Goal: Task Accomplishment & Management: Complete application form

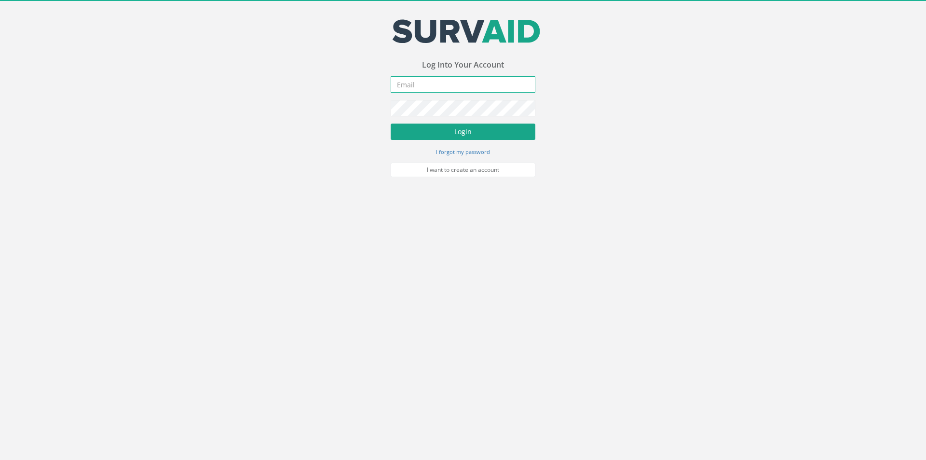
type input "[PERSON_NAME][EMAIL_ADDRESS][PERSON_NAME][DOMAIN_NAME]"
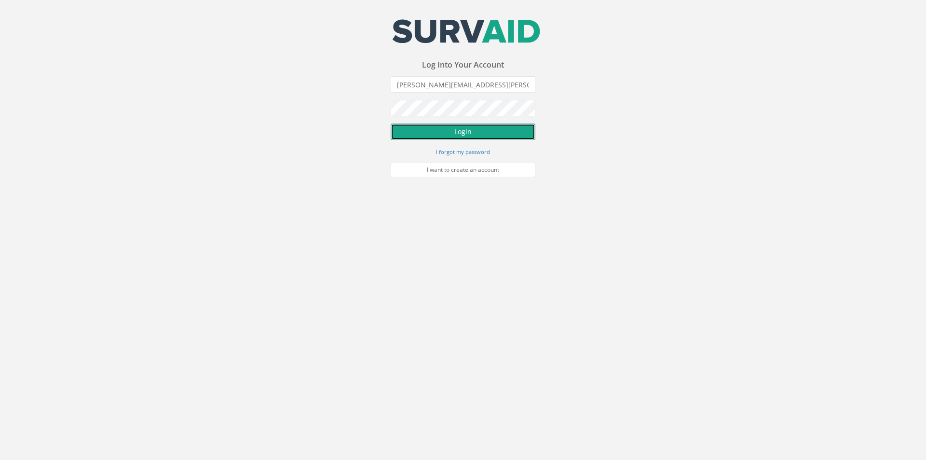
click at [456, 131] on button "Login" at bounding box center [463, 131] width 145 height 16
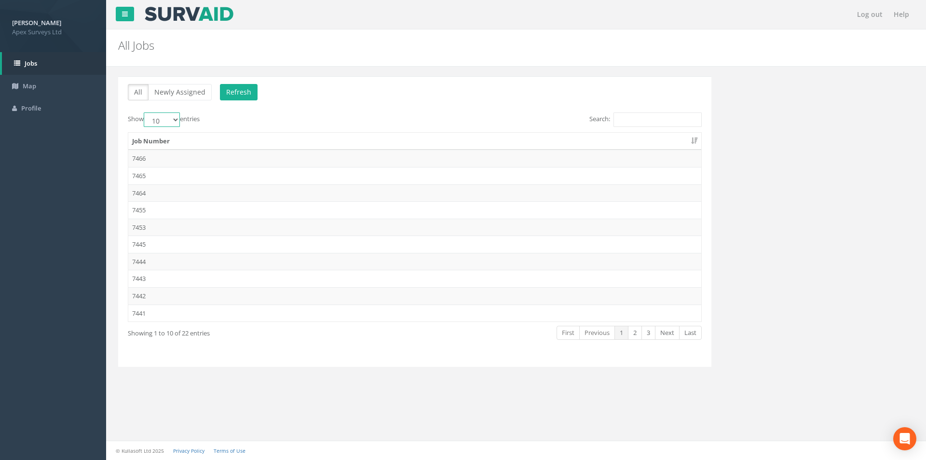
click at [177, 121] on select "10 25 50 100" at bounding box center [162, 119] width 36 height 14
select select "25"
click at [145, 112] on select "10 25 50 100" at bounding box center [162, 119] width 36 height 14
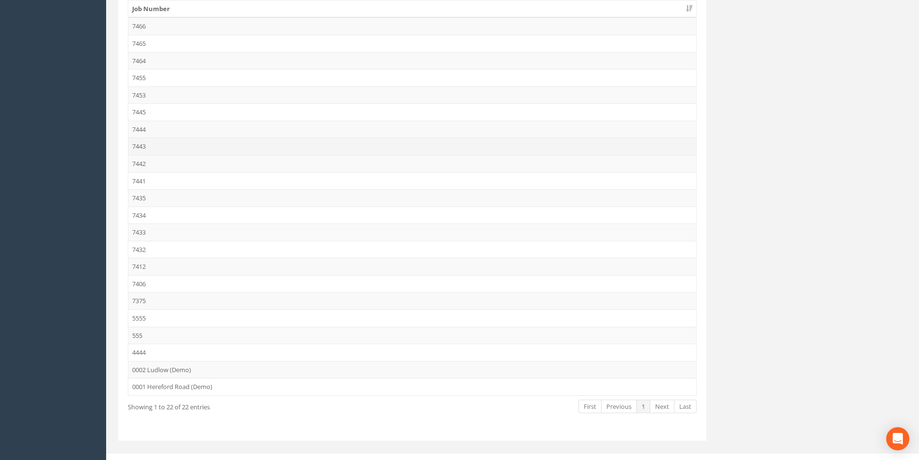
scroll to position [144, 0]
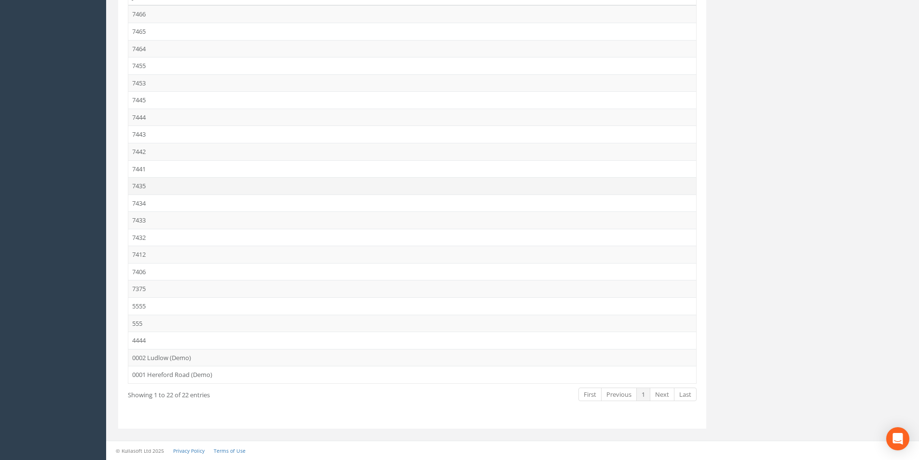
click at [158, 179] on td "7435" at bounding box center [412, 185] width 568 height 17
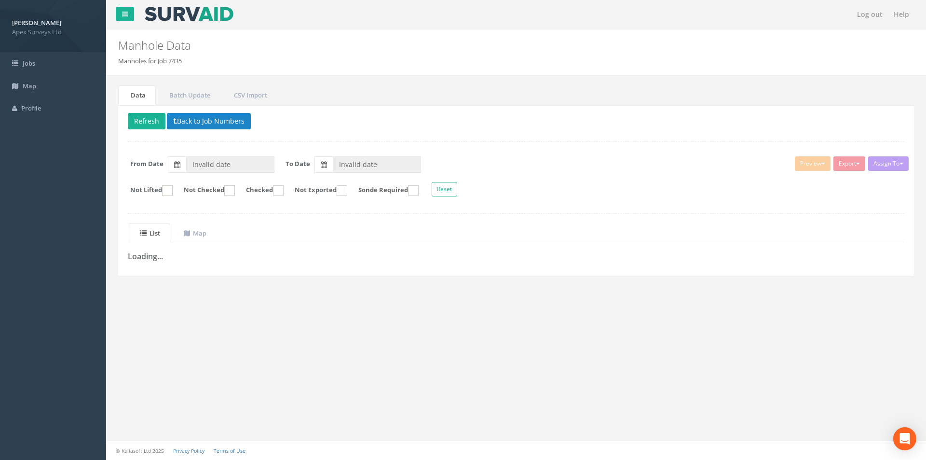
type input "[DATE]"
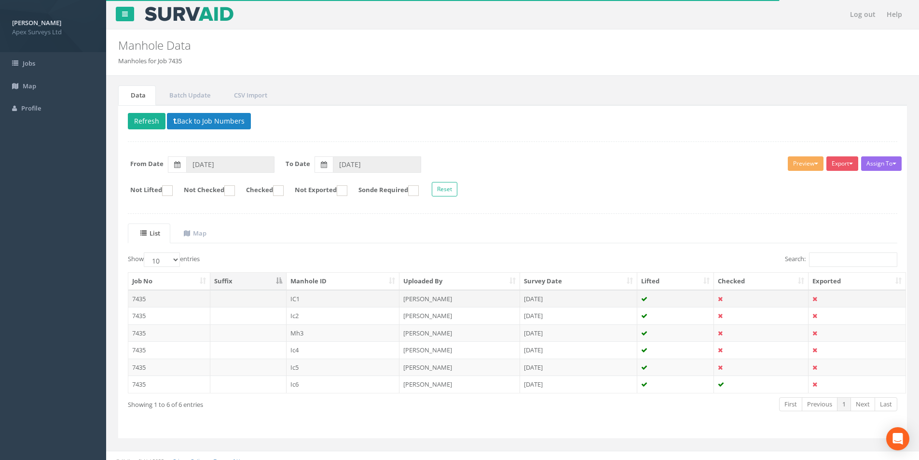
click at [167, 300] on td "7435" at bounding box center [169, 298] width 82 height 17
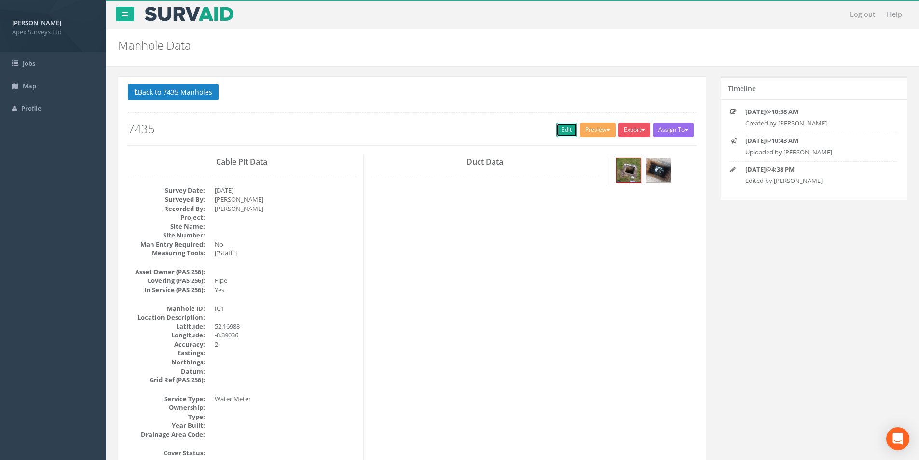
click at [568, 134] on link "Edit" at bounding box center [566, 130] width 21 height 14
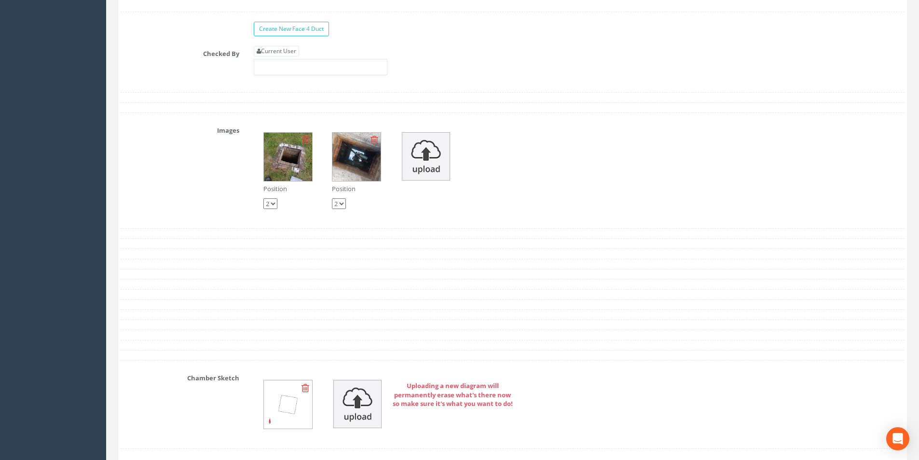
scroll to position [1495, 0]
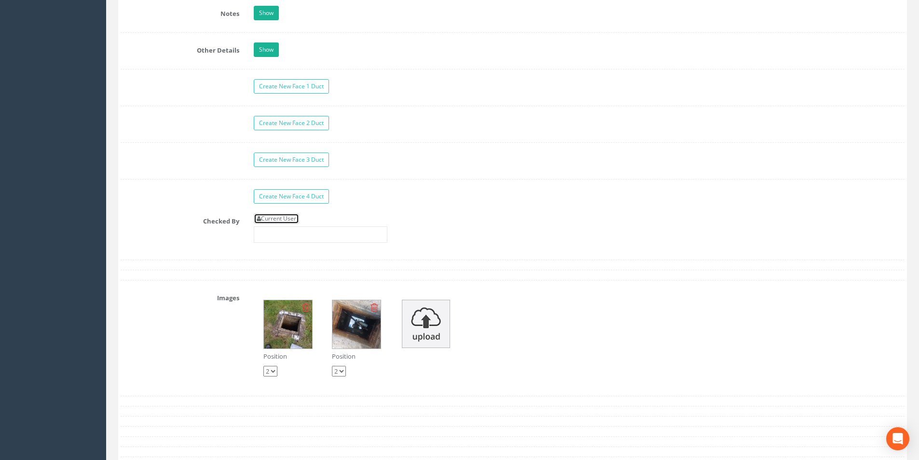
click at [285, 221] on link "Current User" at bounding box center [276, 218] width 45 height 11
type input "[PERSON_NAME]"
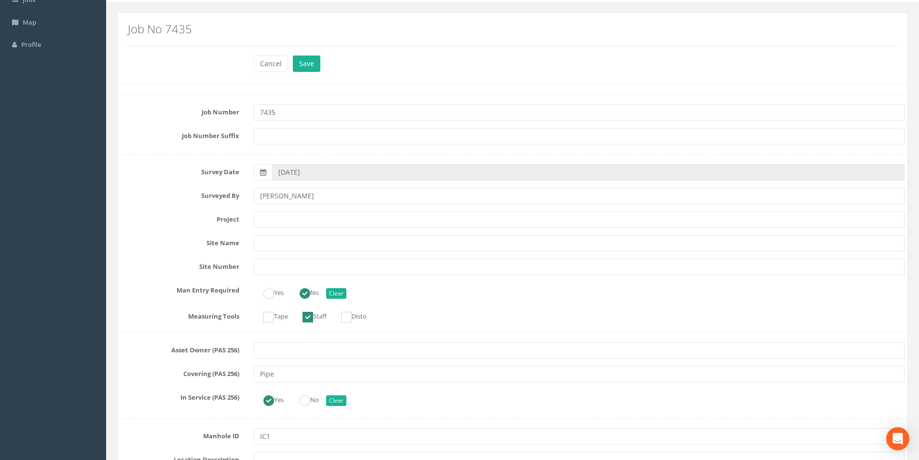
scroll to position [0, 0]
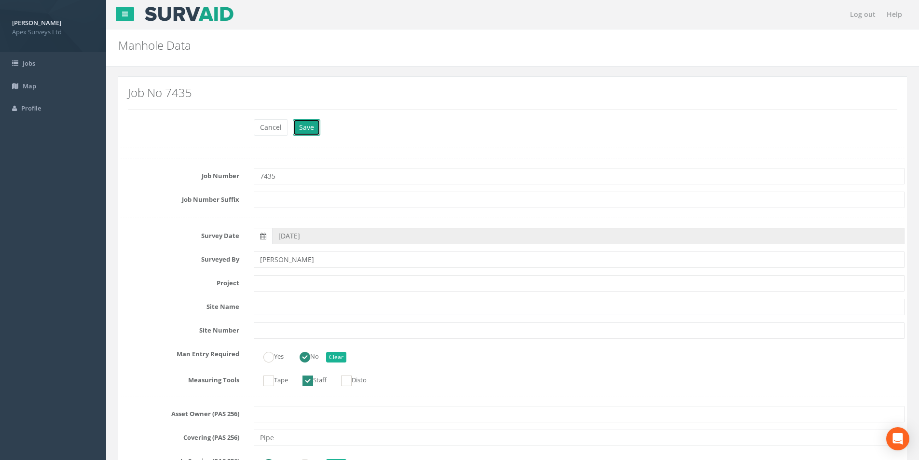
click at [310, 130] on button "Save" at bounding box center [306, 127] width 27 height 16
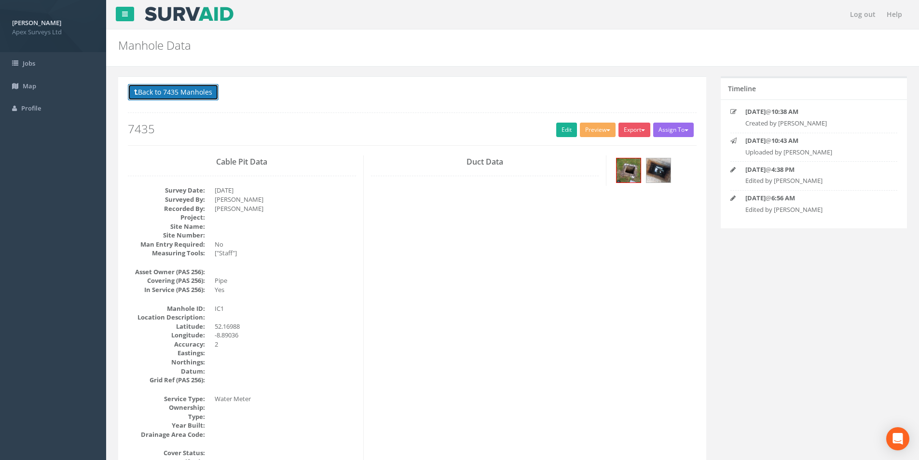
click at [144, 93] on button "Back to 7435 Manholes" at bounding box center [173, 92] width 91 height 16
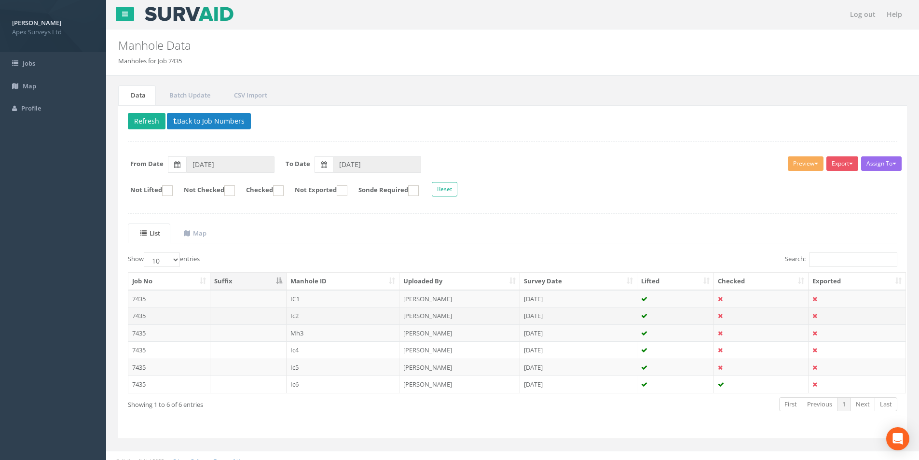
click at [178, 315] on td "7435" at bounding box center [169, 315] width 82 height 17
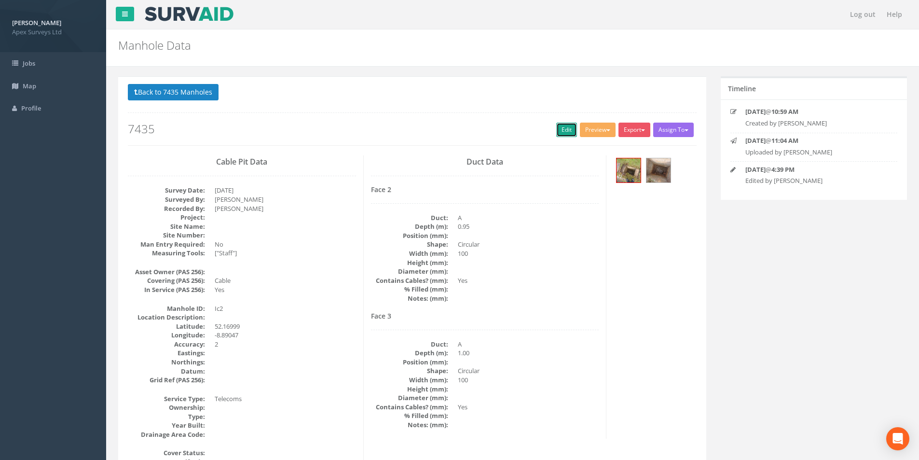
click at [560, 130] on link "Edit" at bounding box center [566, 130] width 21 height 14
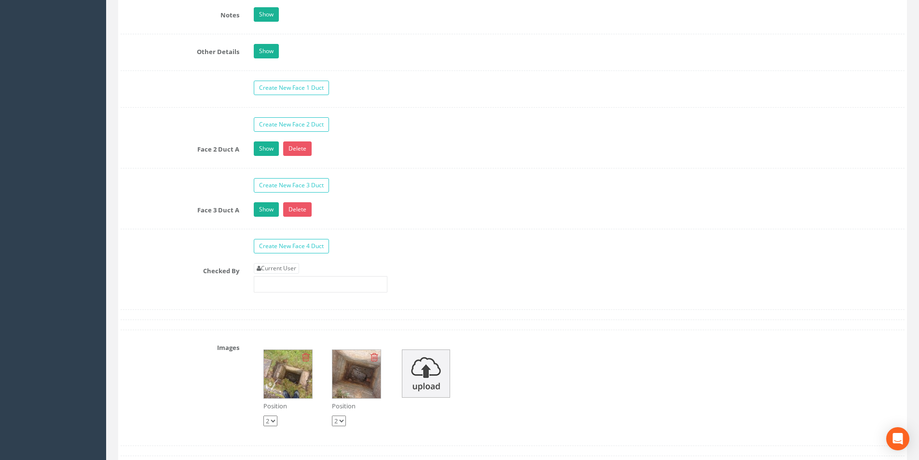
scroll to position [1495, 0]
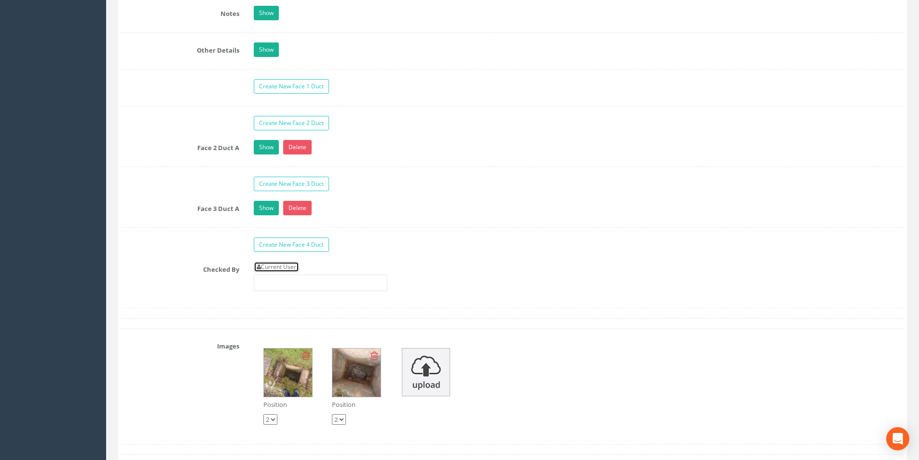
click at [298, 266] on link "Current User" at bounding box center [276, 266] width 45 height 11
type input "[PERSON_NAME]"
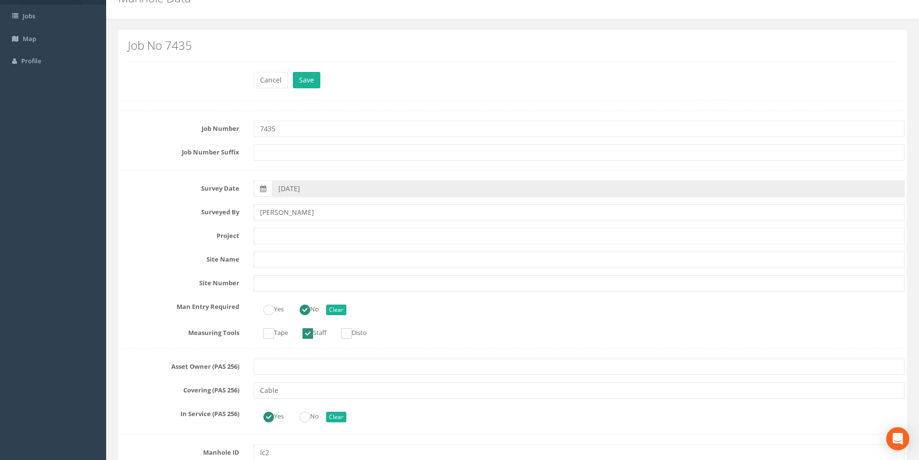
scroll to position [0, 0]
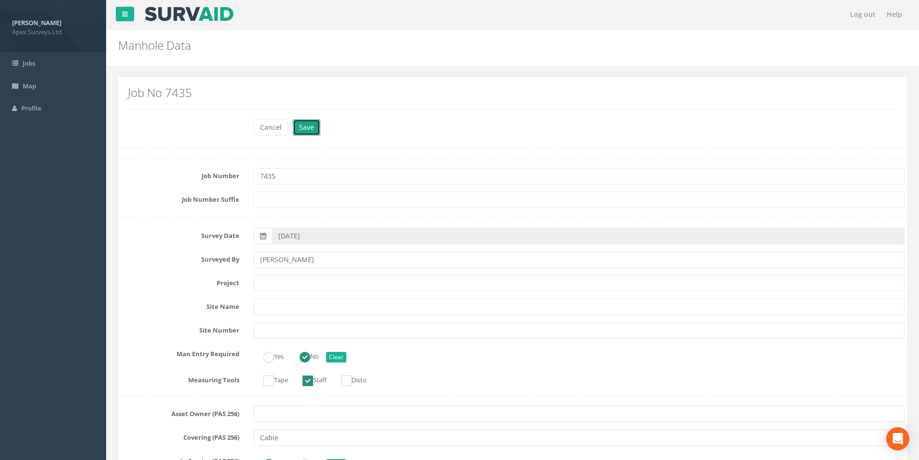
click at [304, 129] on button "Save" at bounding box center [306, 127] width 27 height 16
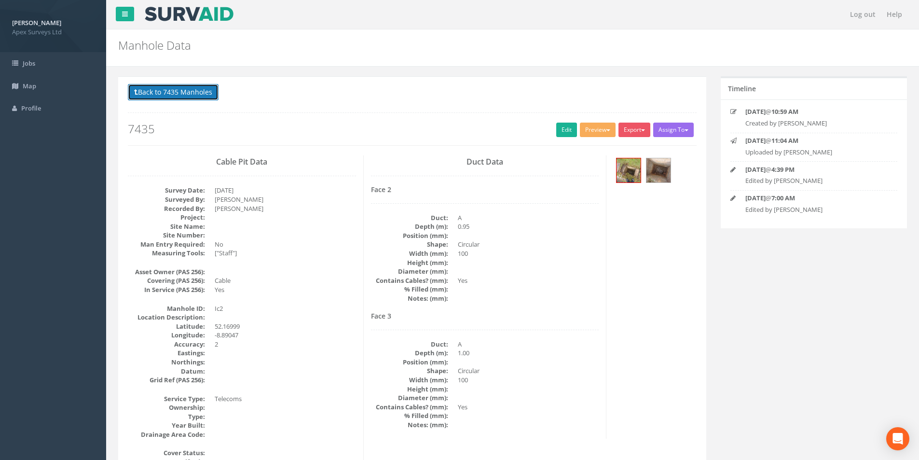
click at [145, 91] on button "Back to 7435 Manholes" at bounding box center [173, 92] width 91 height 16
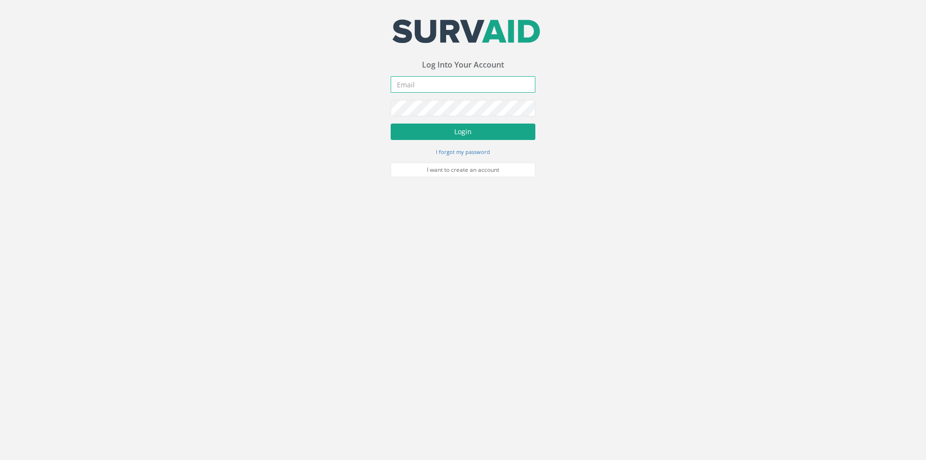
type input "[PERSON_NAME][EMAIL_ADDRESS][PERSON_NAME][DOMAIN_NAME]"
click at [419, 132] on button "Login" at bounding box center [463, 131] width 145 height 16
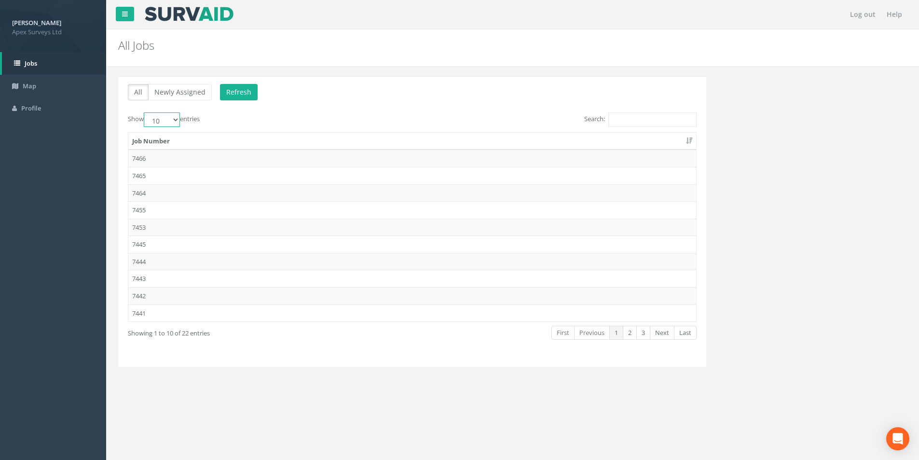
click at [169, 124] on select "10 25 50 100" at bounding box center [162, 119] width 36 height 14
select select "50"
click at [145, 112] on select "10 25 50 100" at bounding box center [162, 119] width 36 height 14
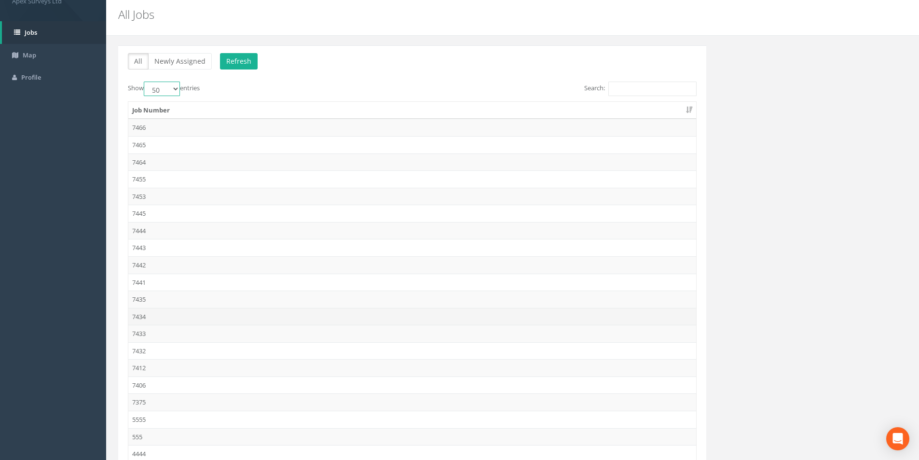
scroll to position [96, 0]
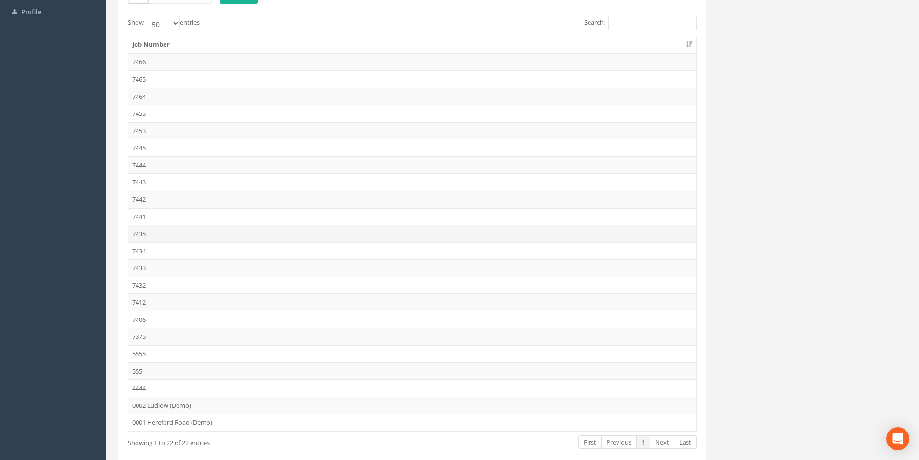
click at [165, 233] on td "7435" at bounding box center [412, 233] width 568 height 17
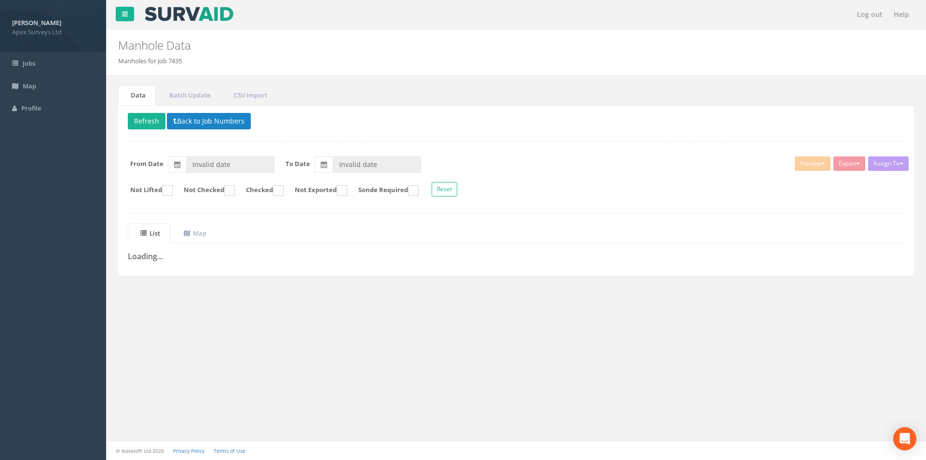
type input "[DATE]"
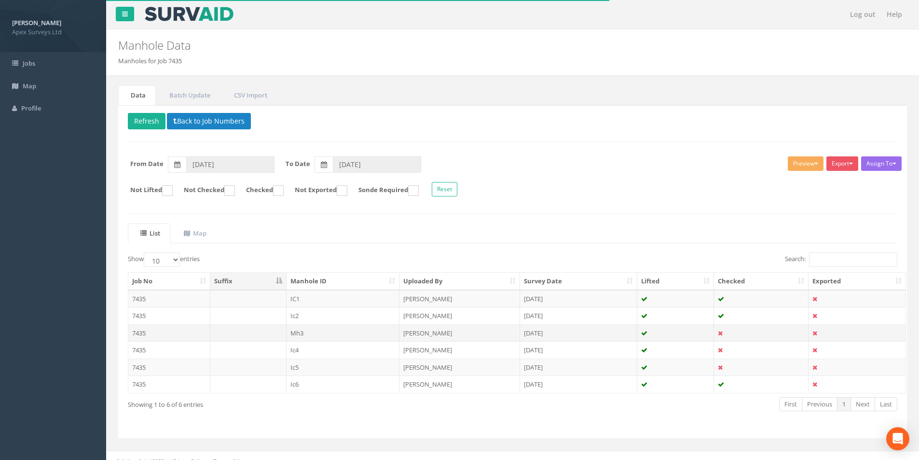
click at [158, 335] on td "7435" at bounding box center [169, 332] width 82 height 17
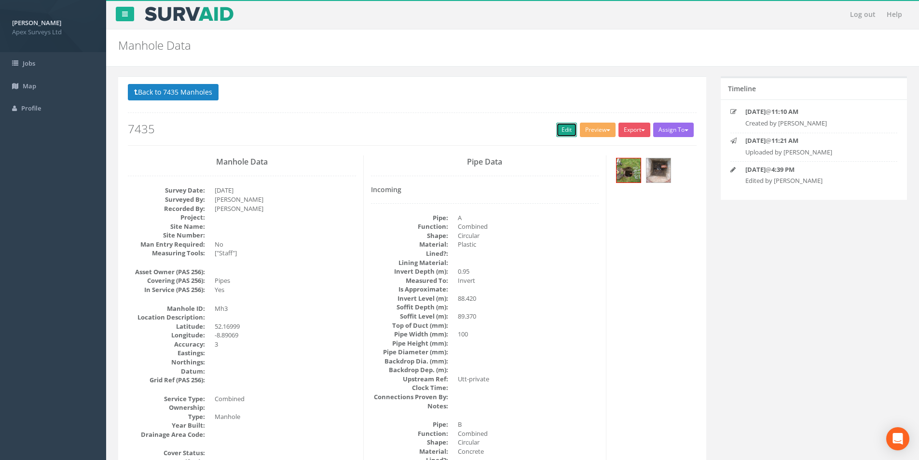
click at [560, 129] on link "Edit" at bounding box center [566, 130] width 21 height 14
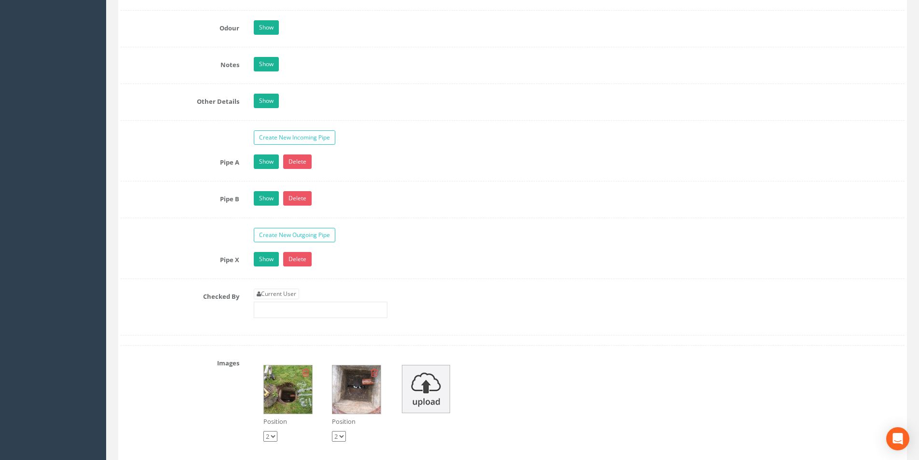
scroll to position [1447, 0]
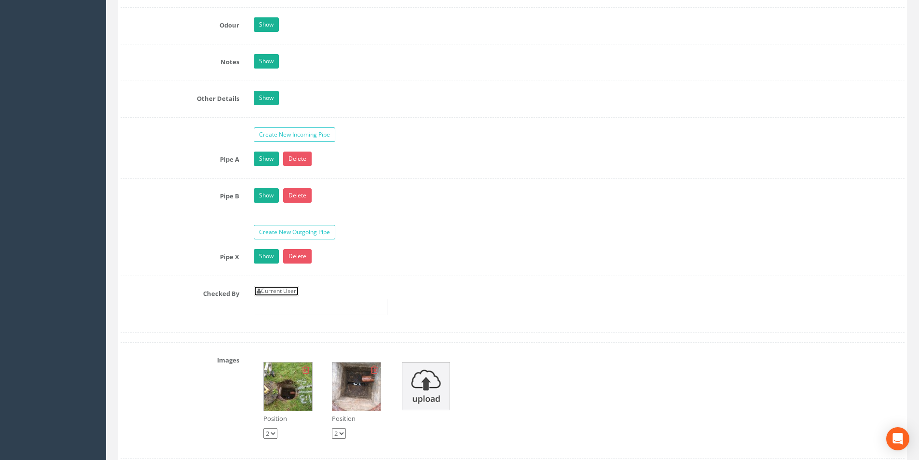
click at [299, 290] on link "Current User" at bounding box center [276, 291] width 45 height 11
type input "[PERSON_NAME]"
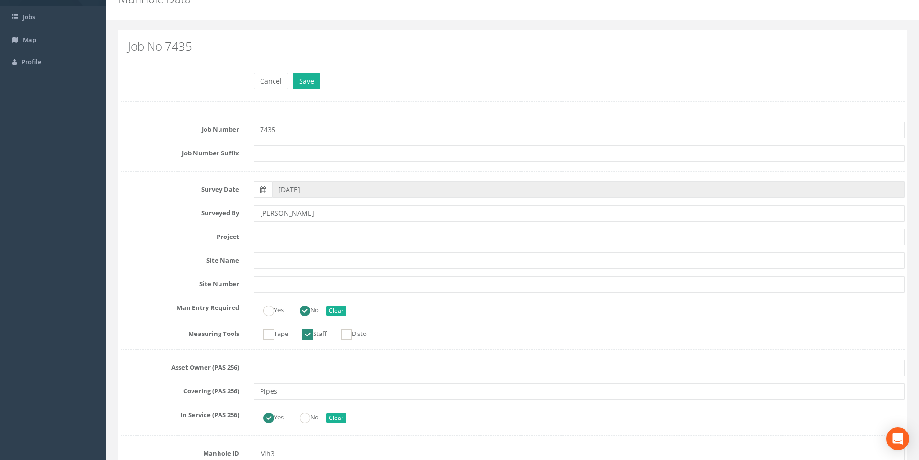
scroll to position [0, 0]
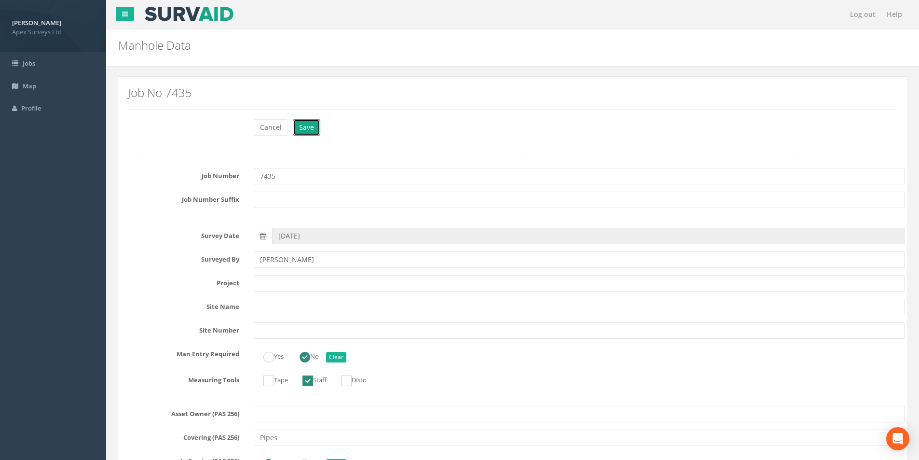
click at [304, 131] on button "Save" at bounding box center [306, 127] width 27 height 16
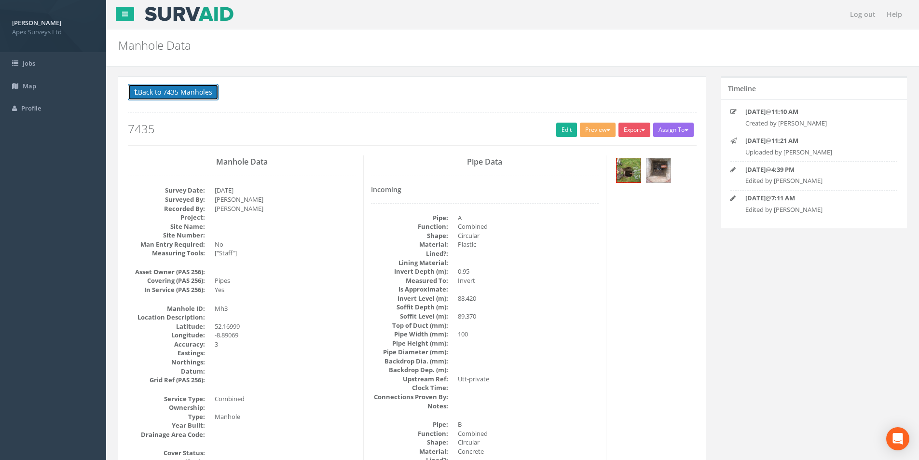
click at [141, 93] on button "Back to 7435 Manholes" at bounding box center [173, 92] width 91 height 16
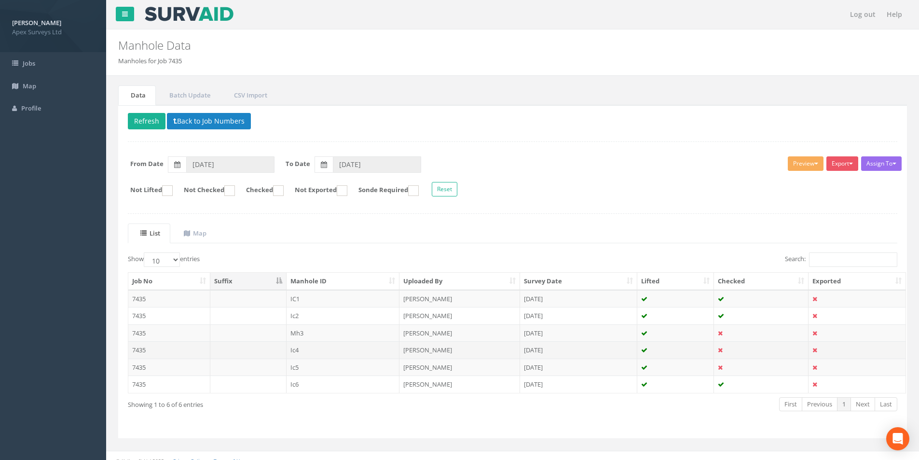
click at [261, 349] on td at bounding box center [248, 349] width 76 height 17
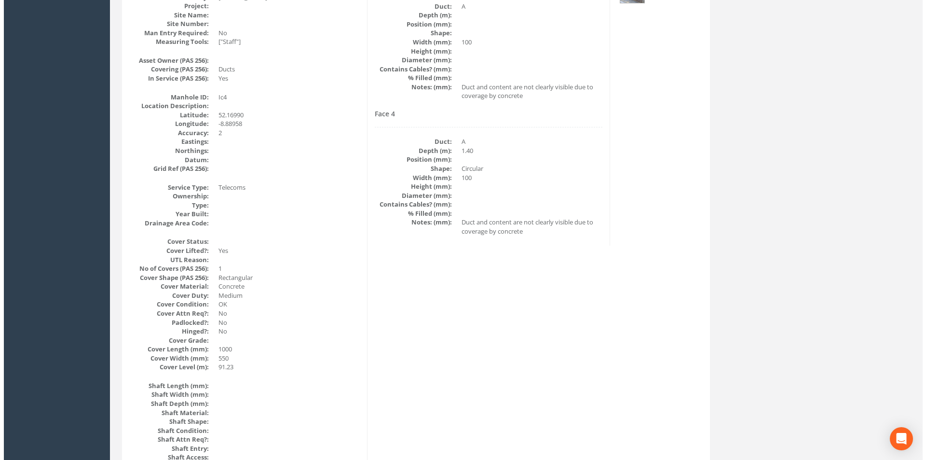
scroll to position [96, 0]
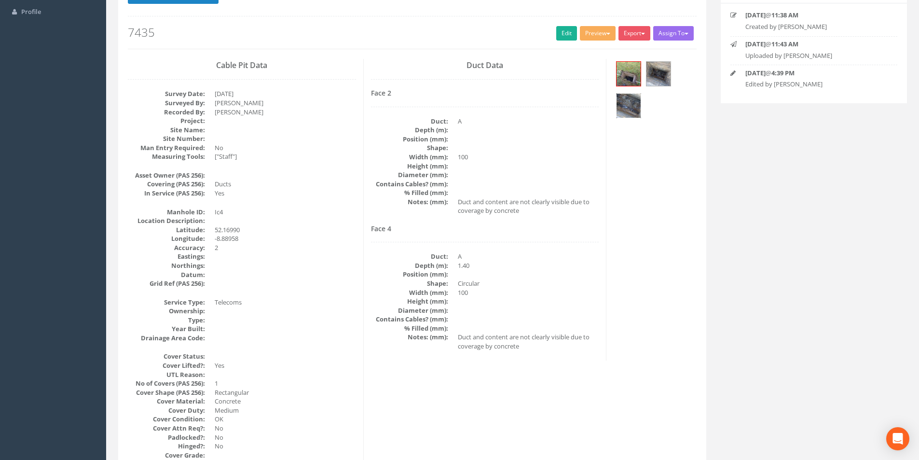
click at [629, 107] on img at bounding box center [628, 106] width 24 height 24
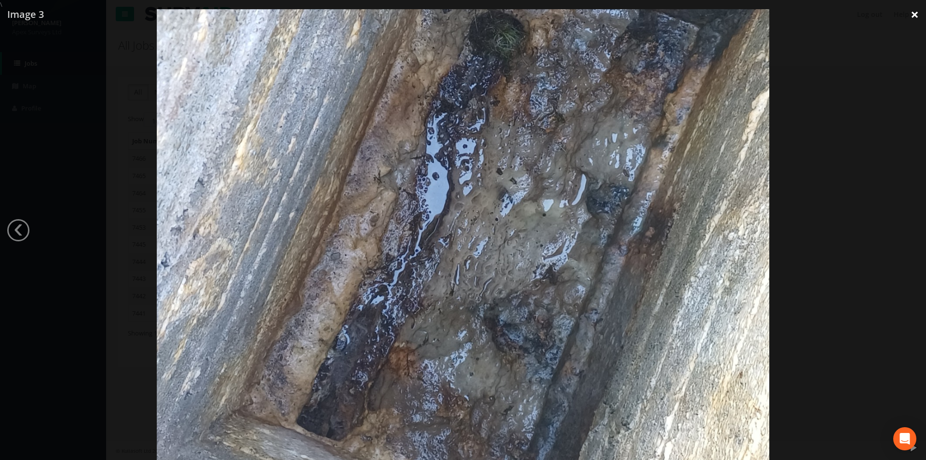
click at [919, 14] on link "×" at bounding box center [914, 14] width 23 height 29
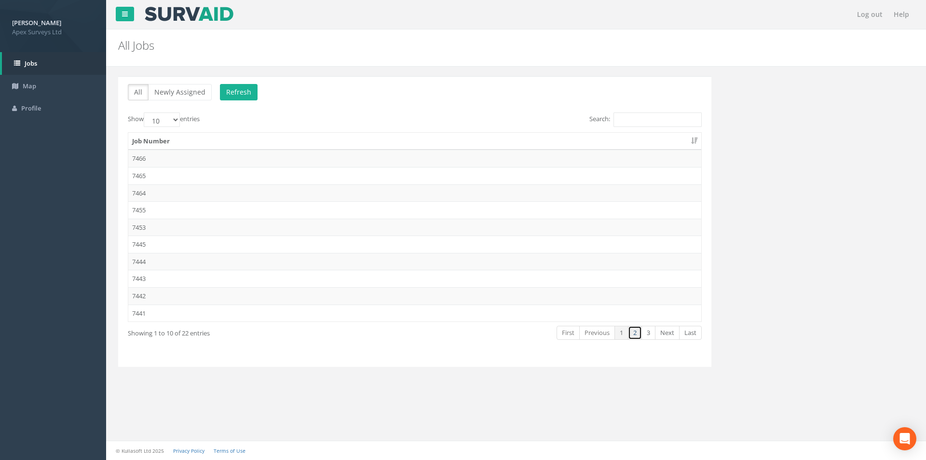
click at [632, 331] on link "2" at bounding box center [635, 333] width 14 height 14
click at [143, 163] on td "7435" at bounding box center [414, 158] width 573 height 17
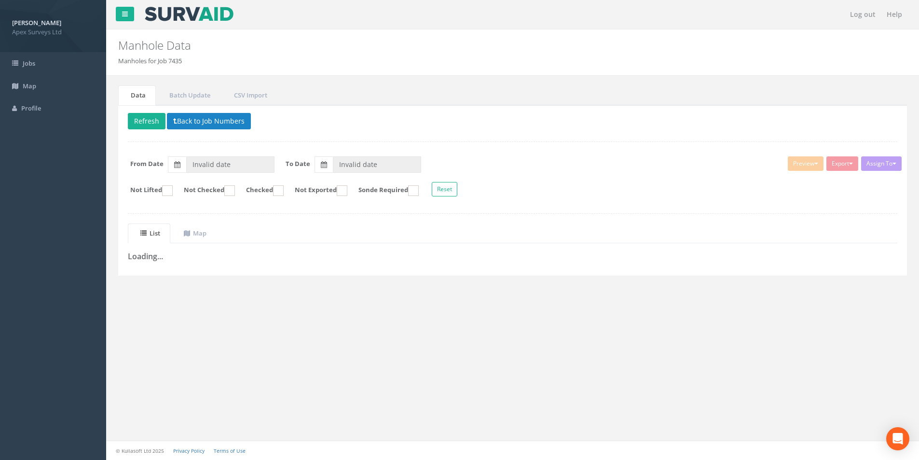
type input "[DATE]"
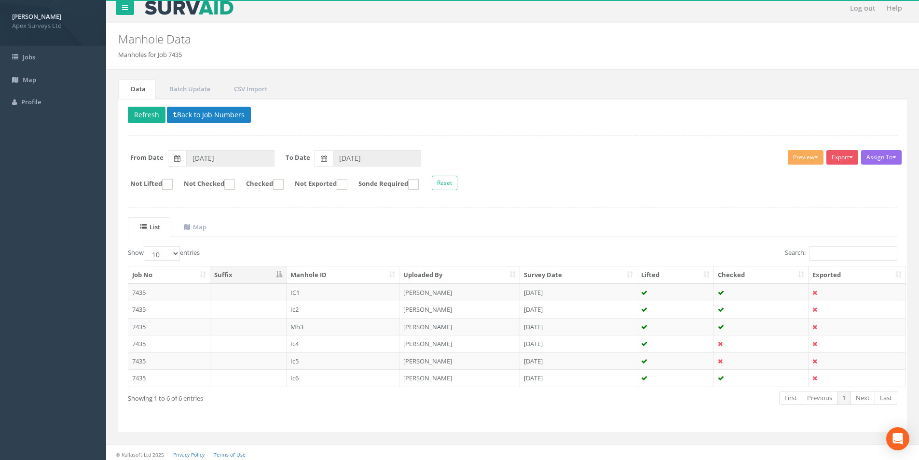
scroll to position [10, 0]
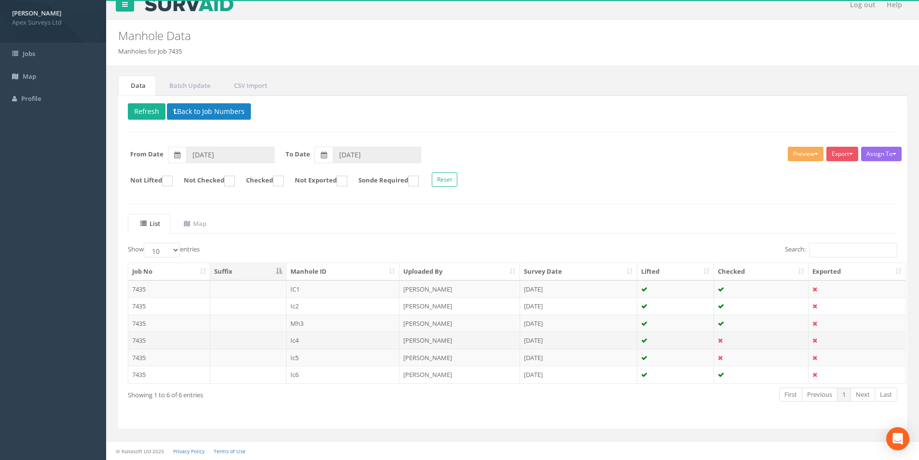
click at [177, 338] on td "7435" at bounding box center [169, 339] width 82 height 17
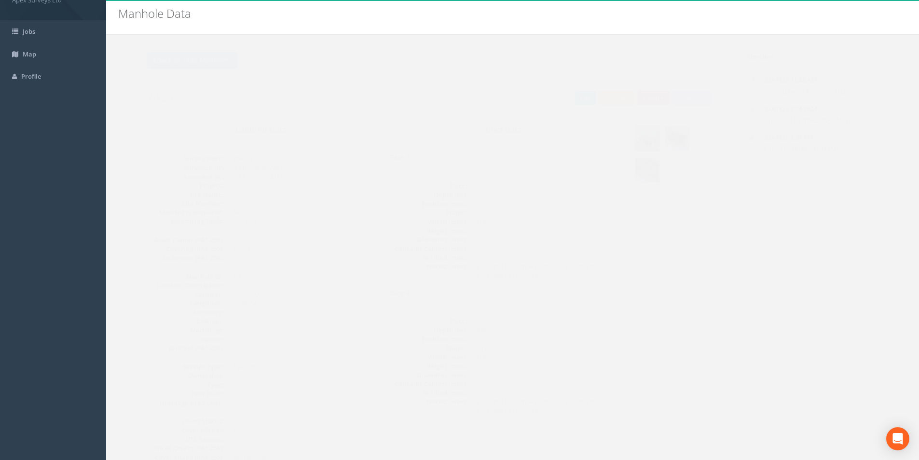
scroll to position [48, 0]
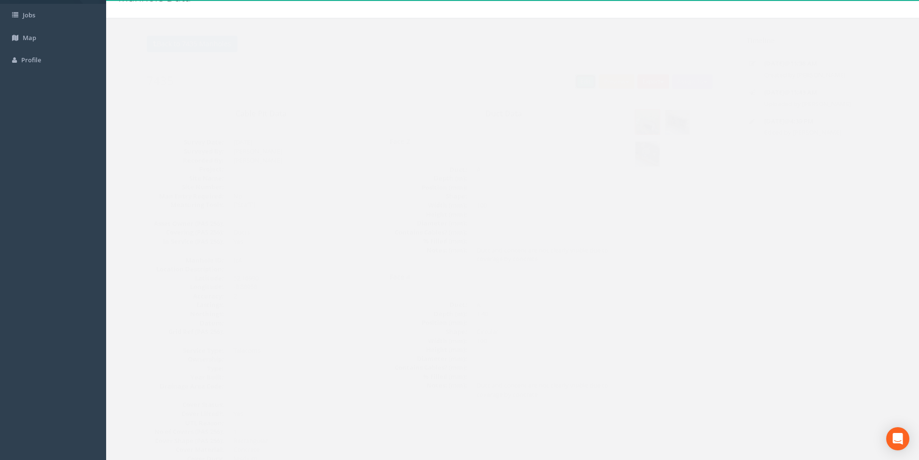
click at [565, 81] on link "Edit" at bounding box center [566, 81] width 21 height 14
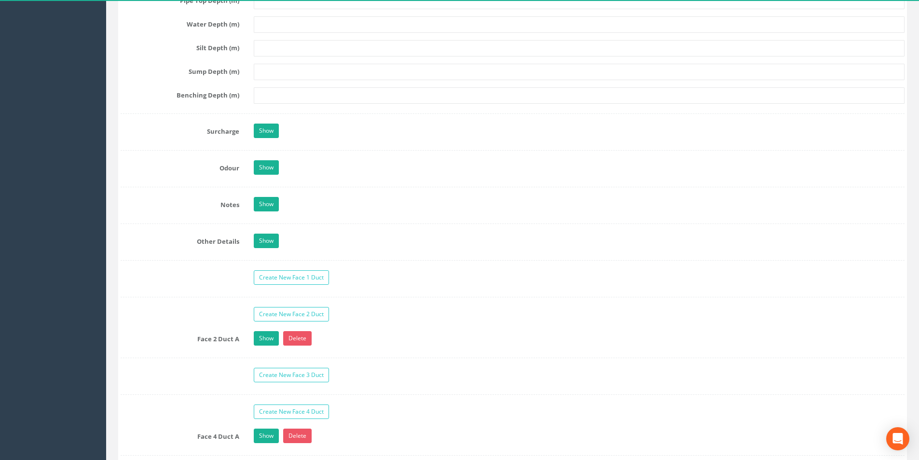
scroll to position [1544, 0]
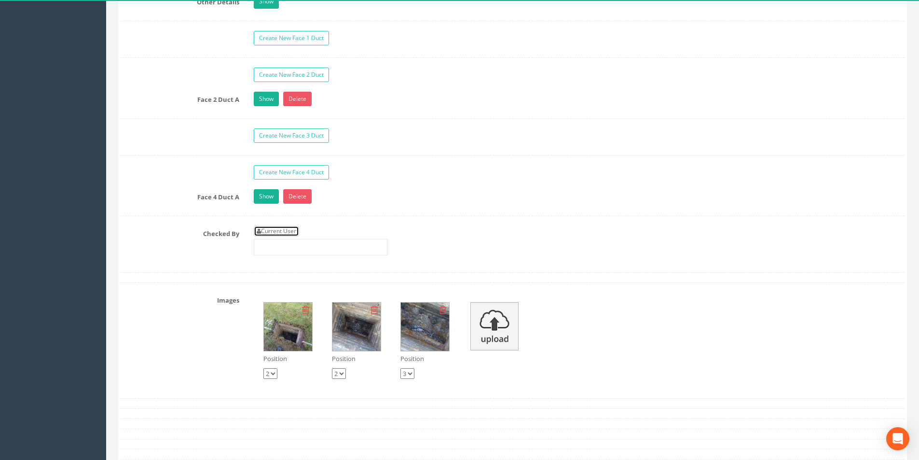
click at [288, 234] on link "Current User" at bounding box center [276, 231] width 45 height 11
type input "[PERSON_NAME]"
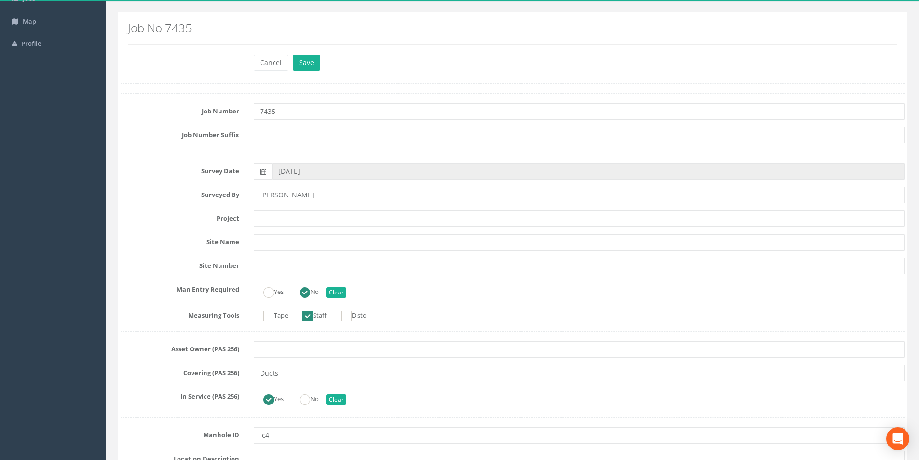
scroll to position [0, 0]
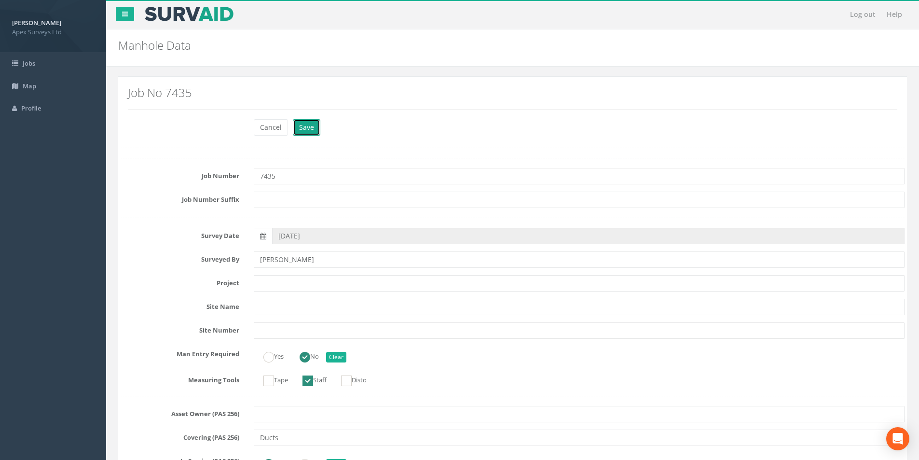
click at [307, 132] on button "Save" at bounding box center [306, 127] width 27 height 16
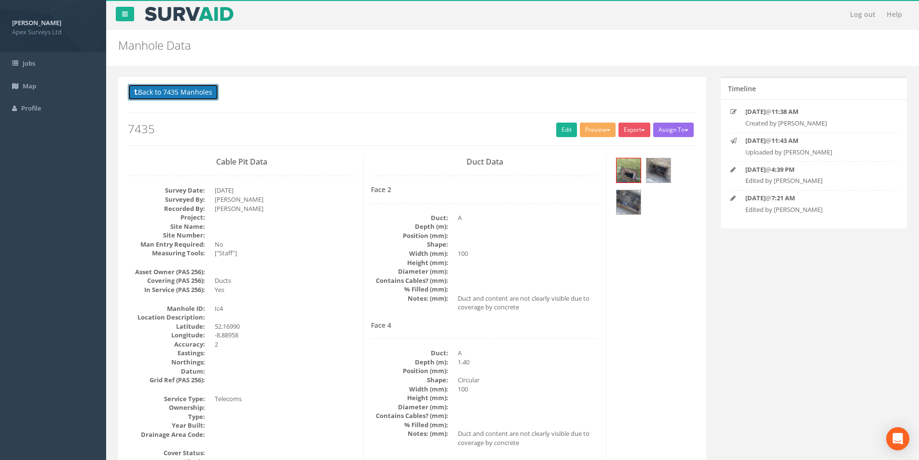
click at [150, 94] on button "Back to 7435 Manholes" at bounding box center [173, 92] width 91 height 16
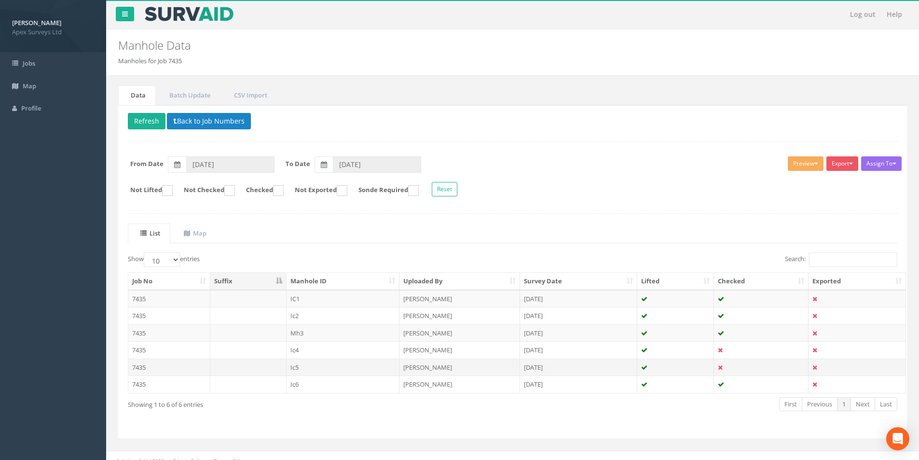
click at [183, 363] on td "7435" at bounding box center [169, 366] width 82 height 17
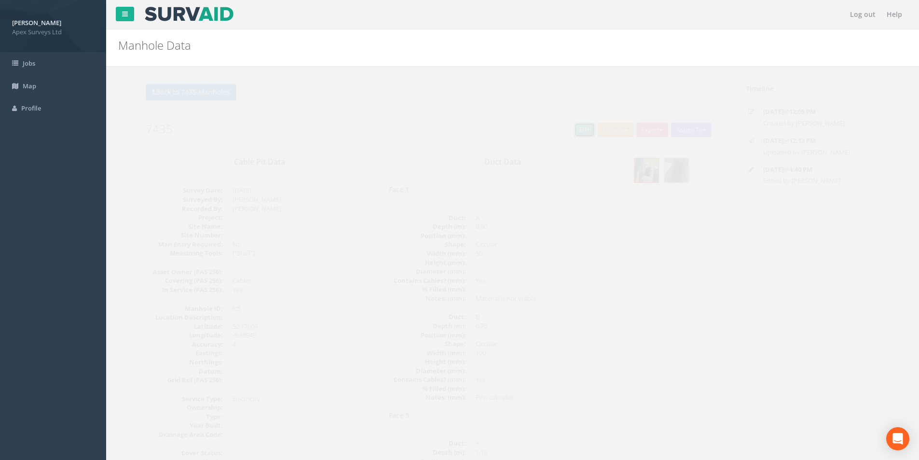
click at [558, 134] on link "Edit" at bounding box center [566, 130] width 21 height 14
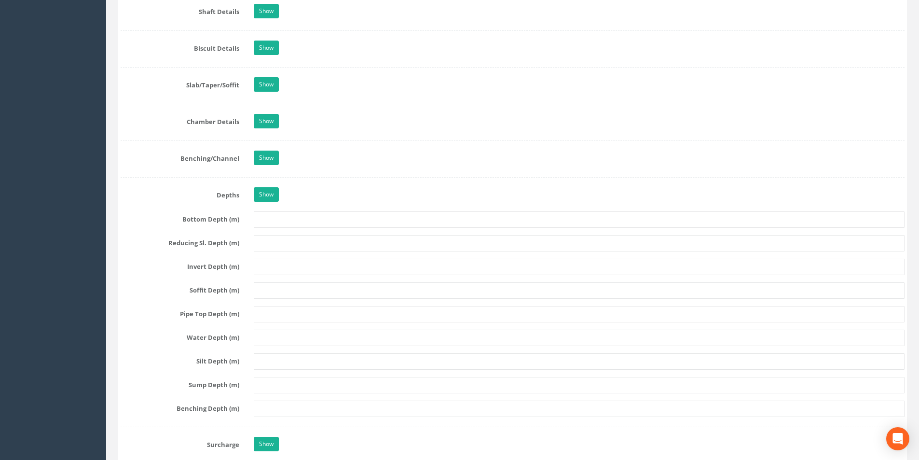
scroll to position [1013, 0]
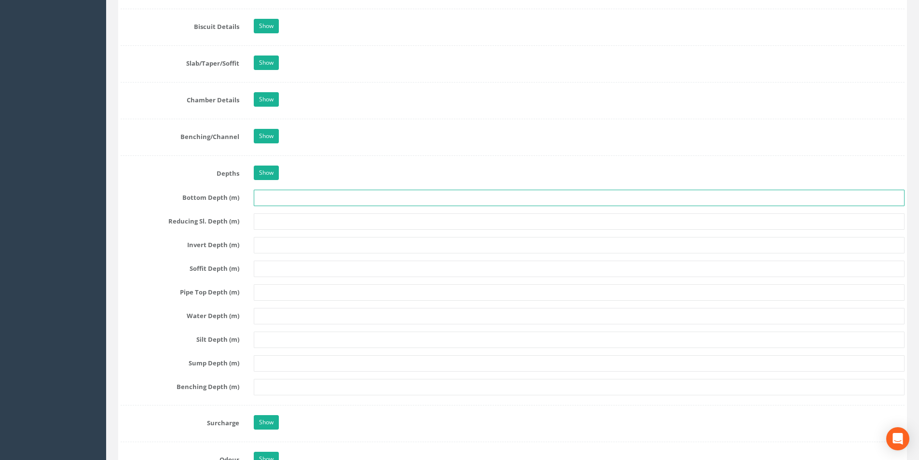
click at [277, 197] on input "text" at bounding box center [579, 198] width 651 height 16
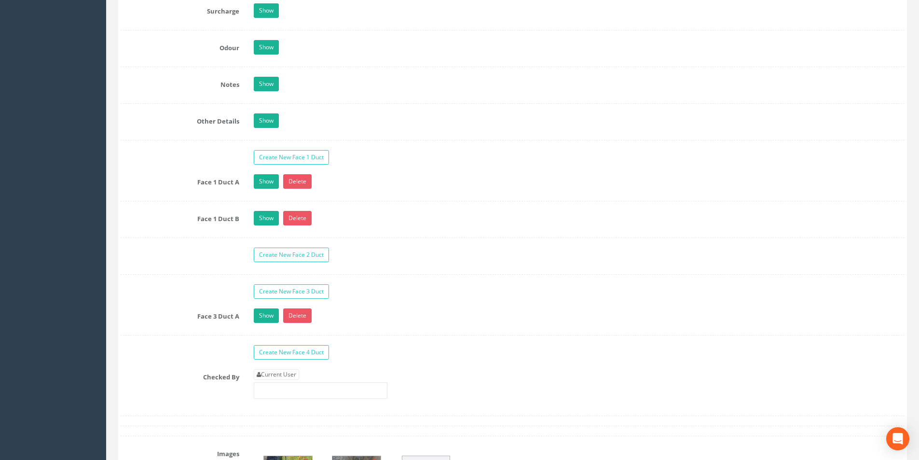
scroll to position [1544, 0]
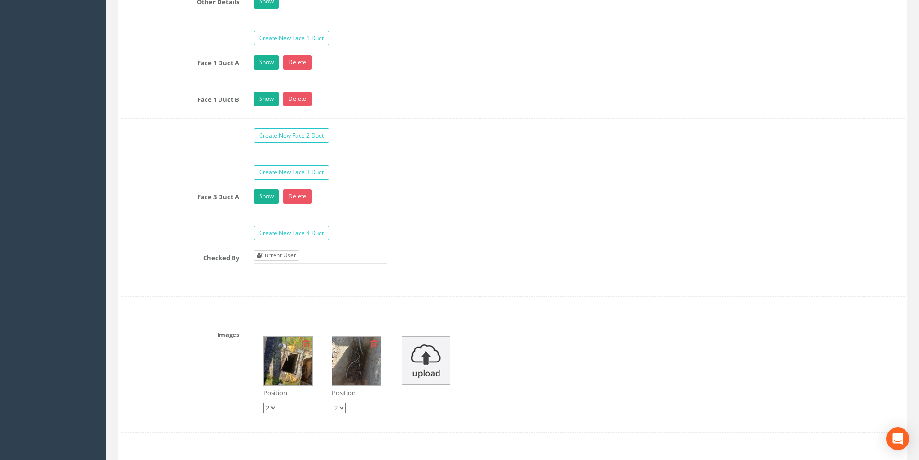
type input "1.20"
click at [280, 252] on link "Current User" at bounding box center [276, 255] width 45 height 11
type input "[PERSON_NAME]"
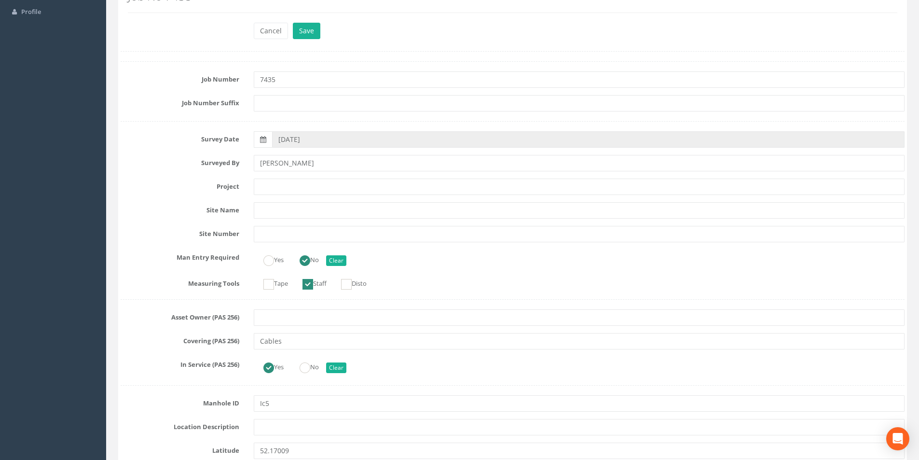
scroll to position [0, 0]
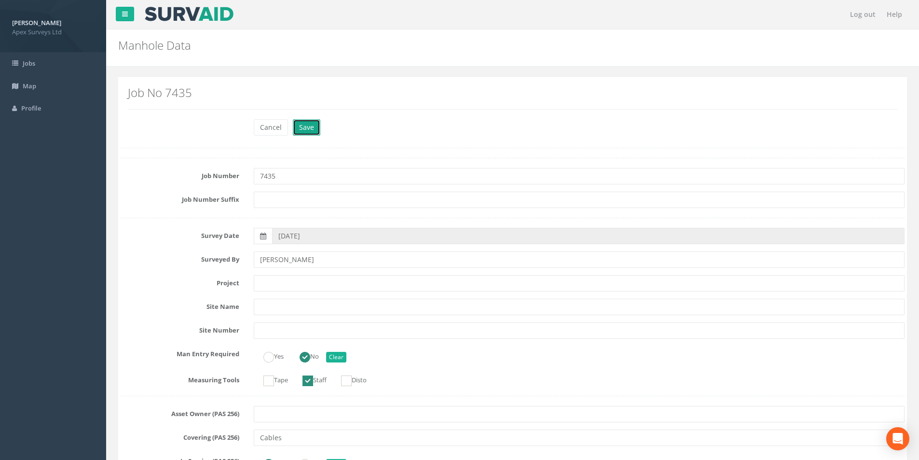
click at [305, 129] on button "Save" at bounding box center [306, 127] width 27 height 16
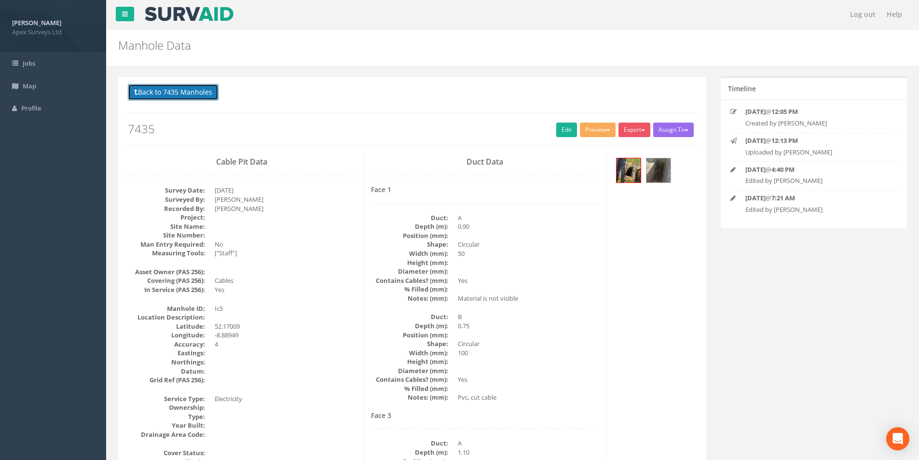
click at [168, 96] on button "Back to 7435 Manholes" at bounding box center [173, 92] width 91 height 16
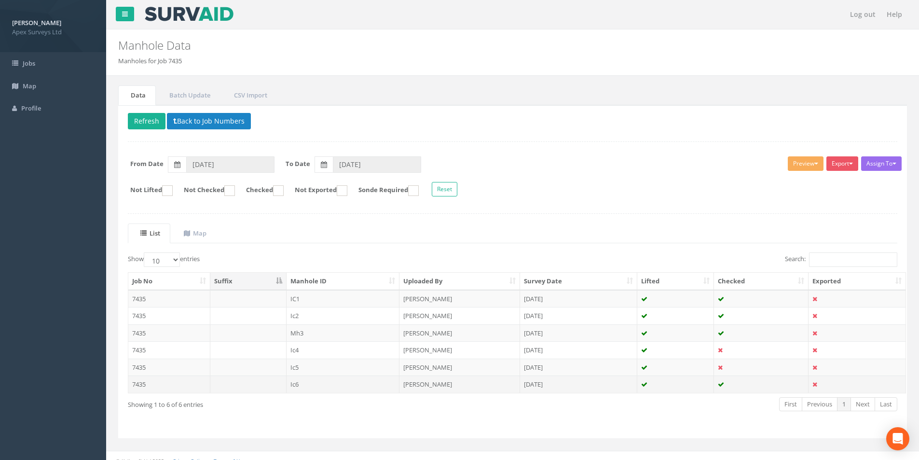
click at [152, 385] on td "7435" at bounding box center [169, 383] width 82 height 17
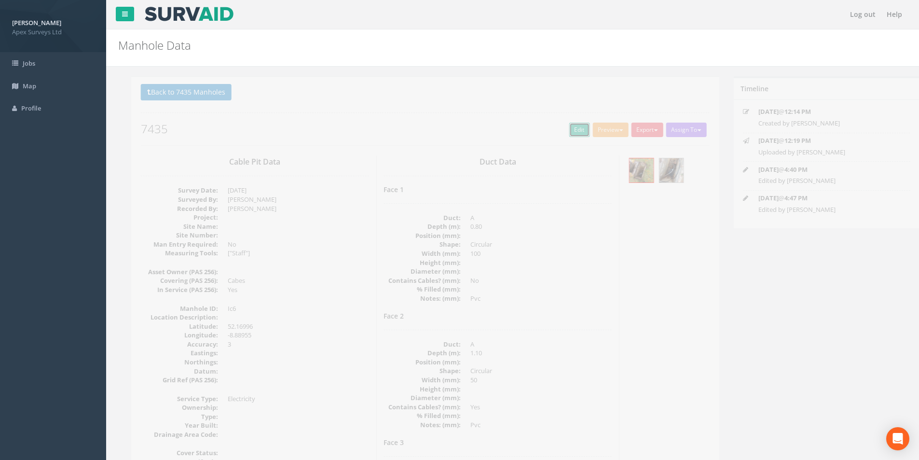
click at [560, 127] on link "Edit" at bounding box center [566, 130] width 21 height 14
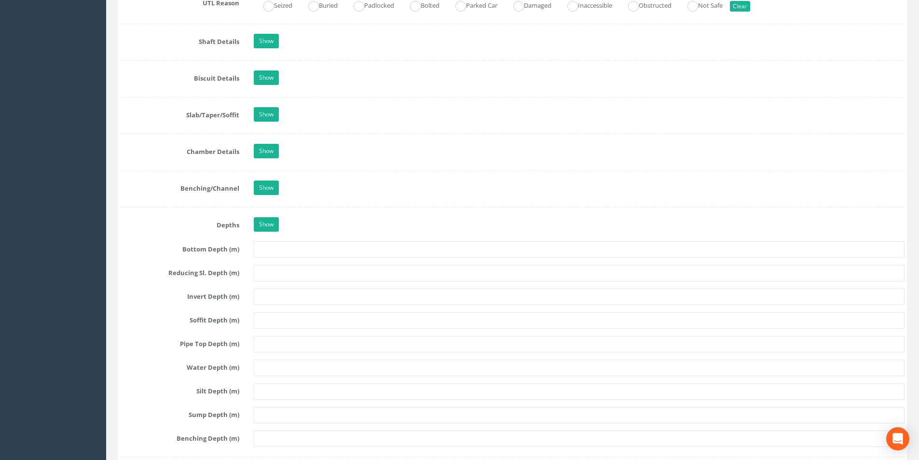
scroll to position [965, 0]
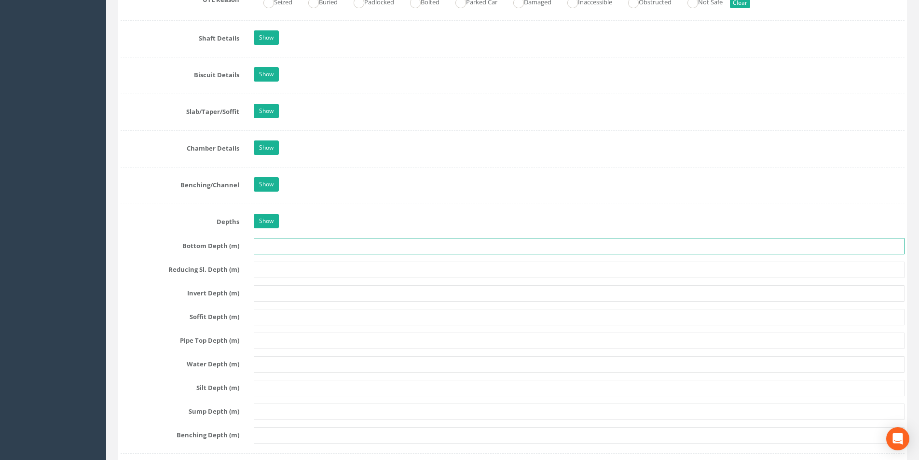
click at [288, 246] on input "text" at bounding box center [579, 246] width 651 height 16
type input "1.20"
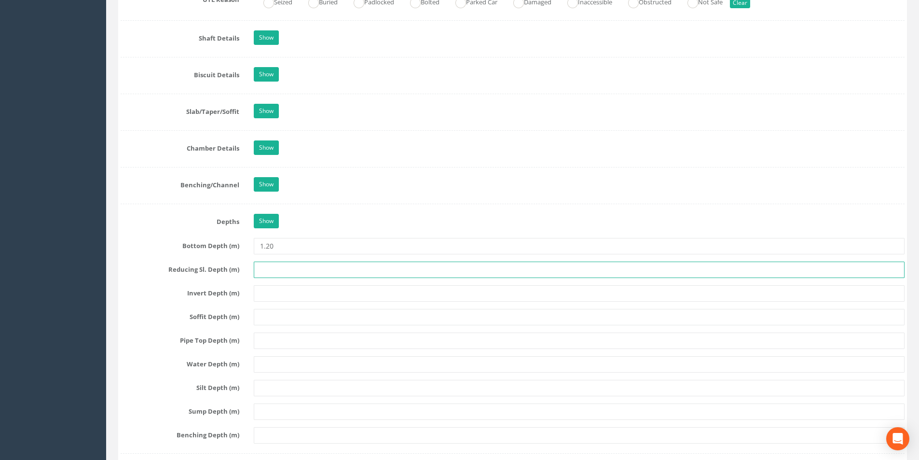
click at [302, 272] on input "text" at bounding box center [579, 269] width 651 height 16
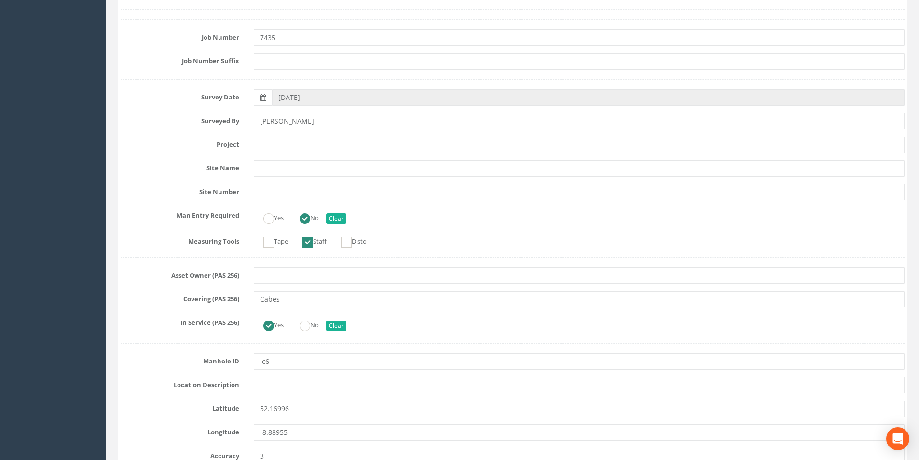
scroll to position [0, 0]
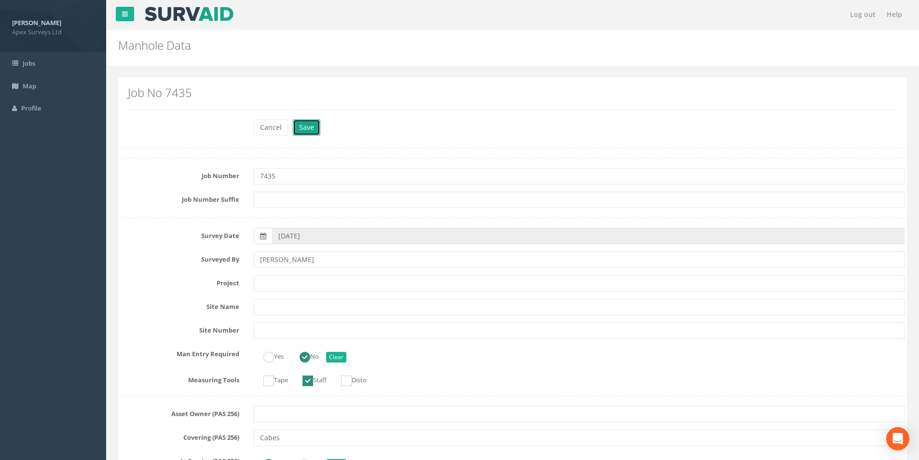
click at [301, 127] on button "Save" at bounding box center [306, 127] width 27 height 16
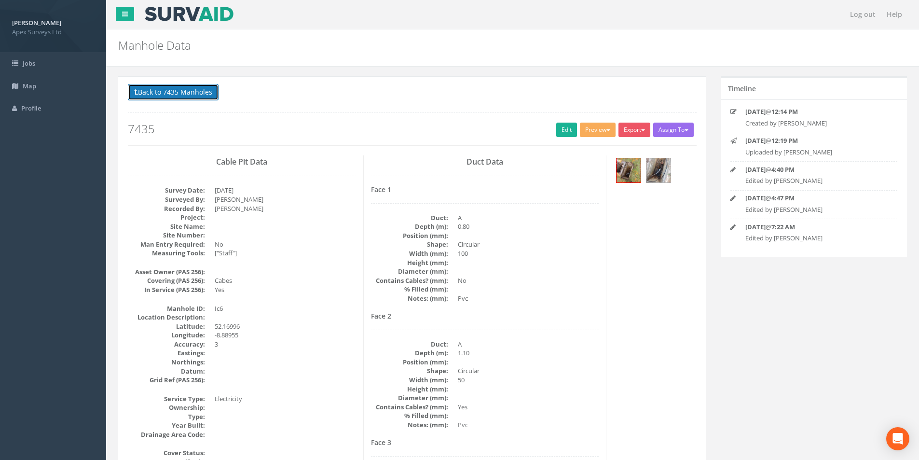
click at [172, 100] on button "Back to 7435 Manholes" at bounding box center [173, 92] width 91 height 16
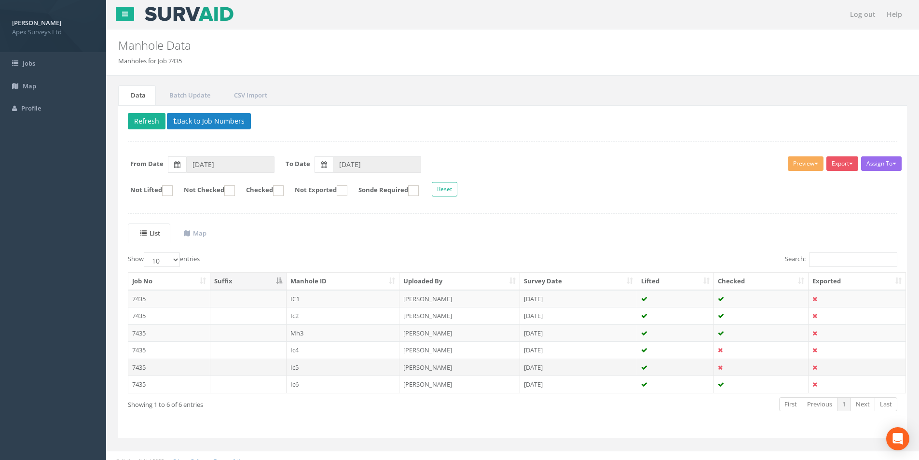
click at [185, 367] on td "7435" at bounding box center [169, 366] width 82 height 17
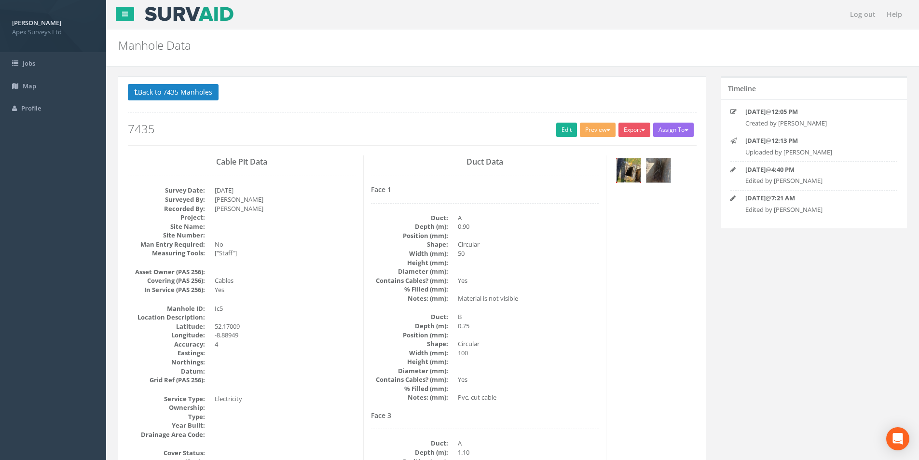
click at [625, 167] on img at bounding box center [628, 170] width 24 height 24
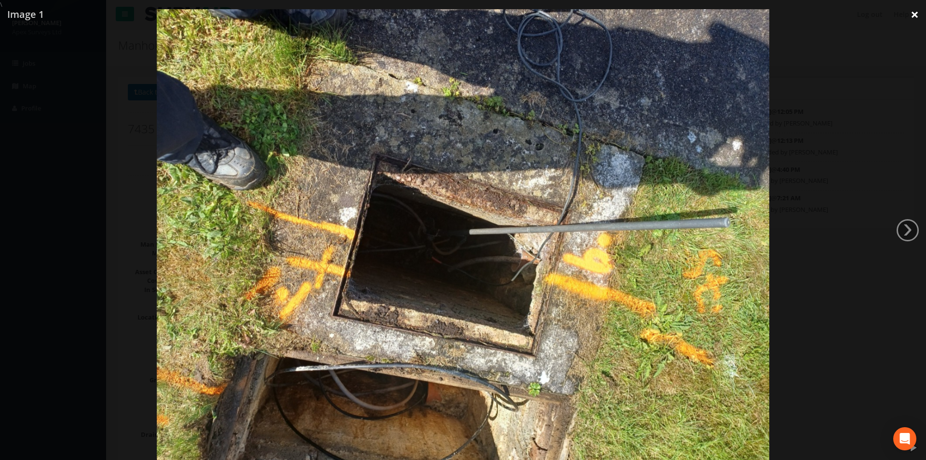
click at [914, 13] on link "×" at bounding box center [914, 14] width 23 height 29
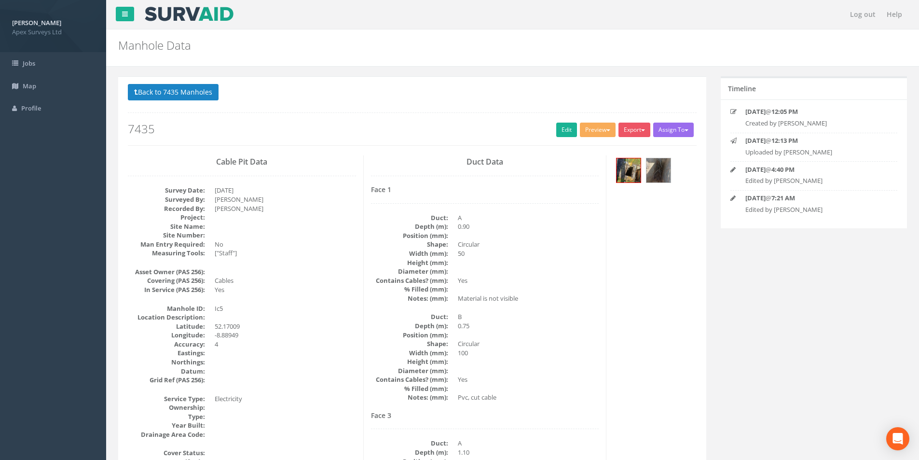
drag, startPoint x: 4, startPoint y: 327, endPoint x: -583, endPoint y: 228, distance: 595.3
